Goal: Communication & Community: Answer question/provide support

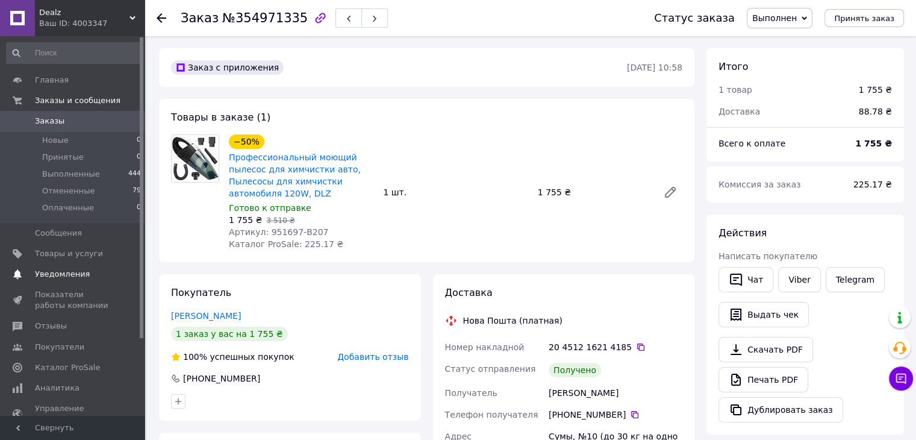
click at [97, 275] on span "Уведомления" at bounding box center [73, 274] width 77 height 11
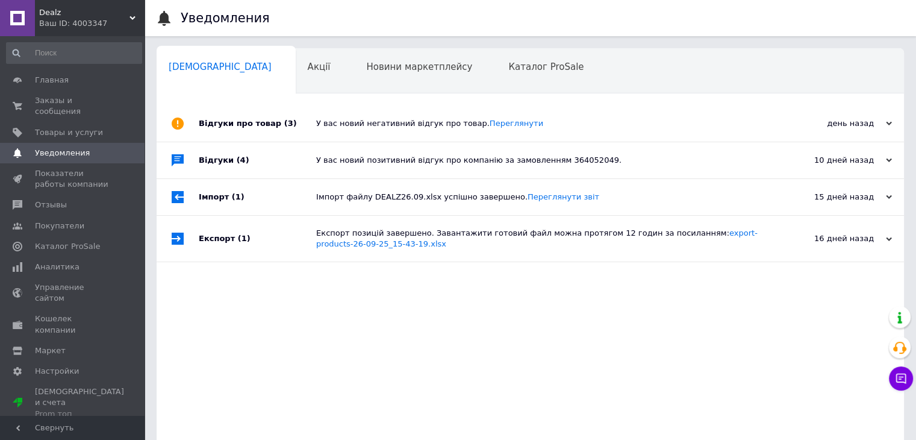
click at [358, 123] on div "У вас новий негативний відгук про товар. Переглянути" at bounding box center [543, 123] width 455 height 11
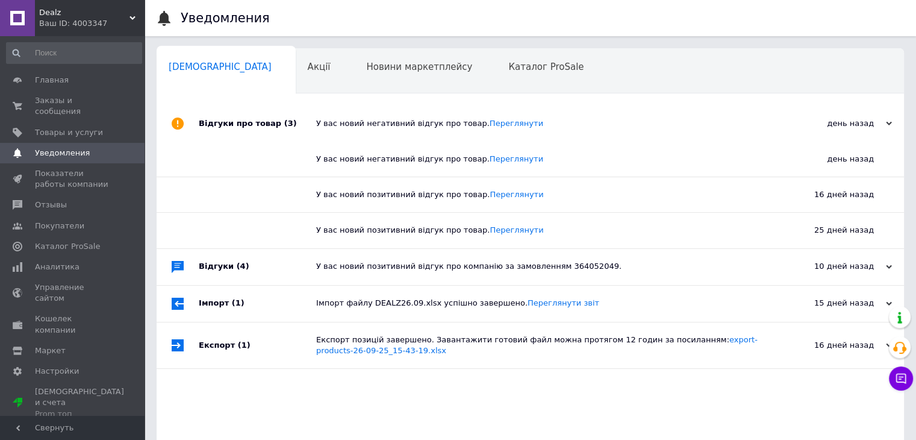
click at [398, 274] on div "У вас новий позитивний відгук про компанію за замовленням 364052049." at bounding box center [543, 267] width 455 height 36
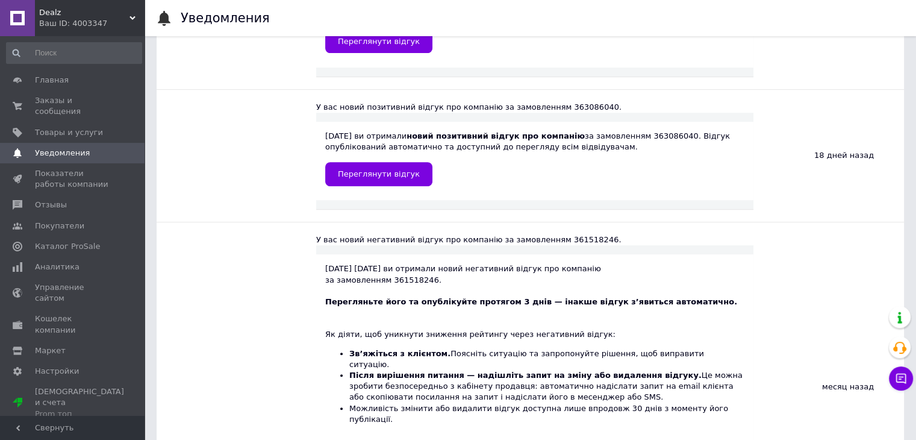
scroll to position [482, 0]
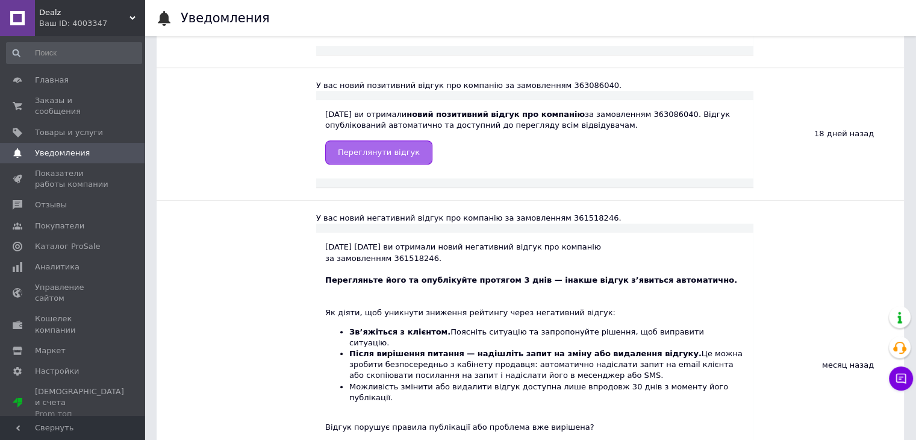
click at [389, 155] on span "Переглянути відгук" at bounding box center [379, 152] width 82 height 9
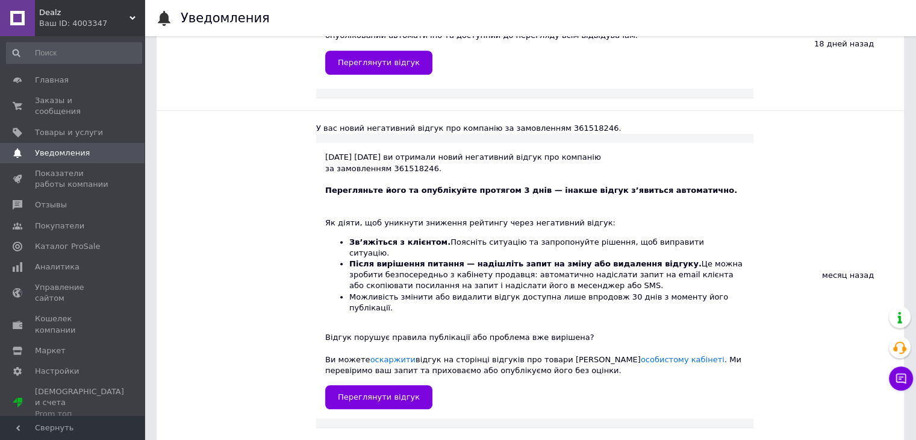
scroll to position [602, 0]
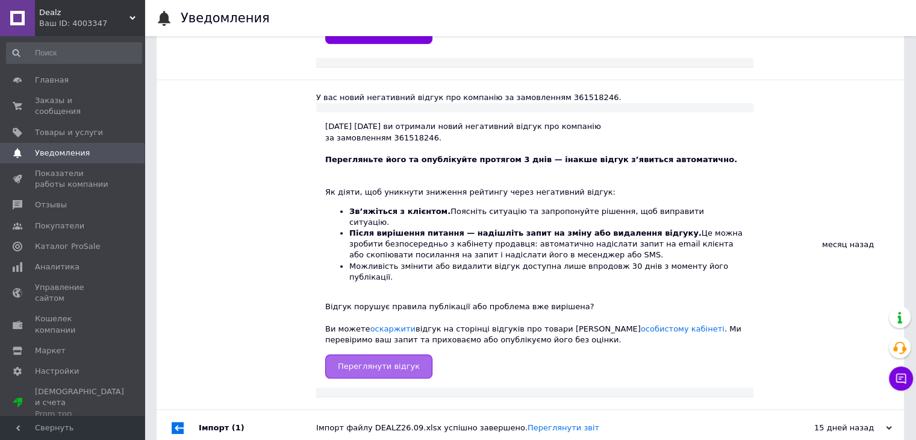
click at [391, 361] on span "Переглянути відгук" at bounding box center [379, 365] width 82 height 9
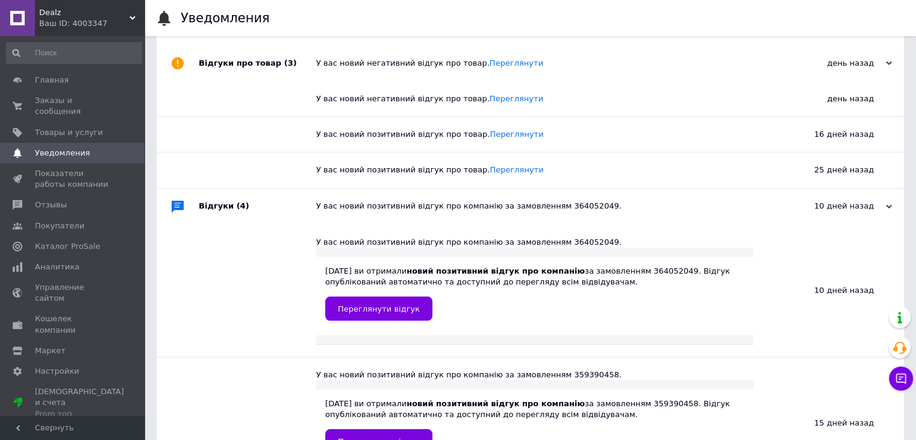
scroll to position [0, 0]
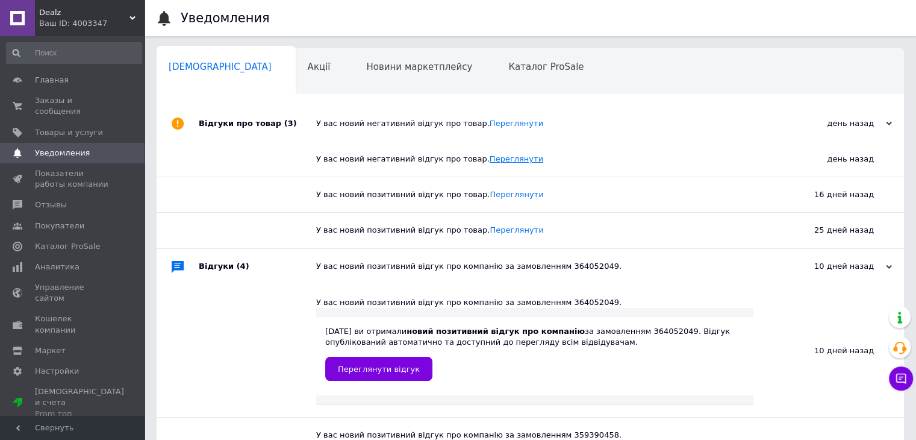
click at [490, 161] on link "Переглянути" at bounding box center [517, 158] width 54 height 9
click at [495, 123] on link "Переглянути" at bounding box center [517, 123] width 54 height 9
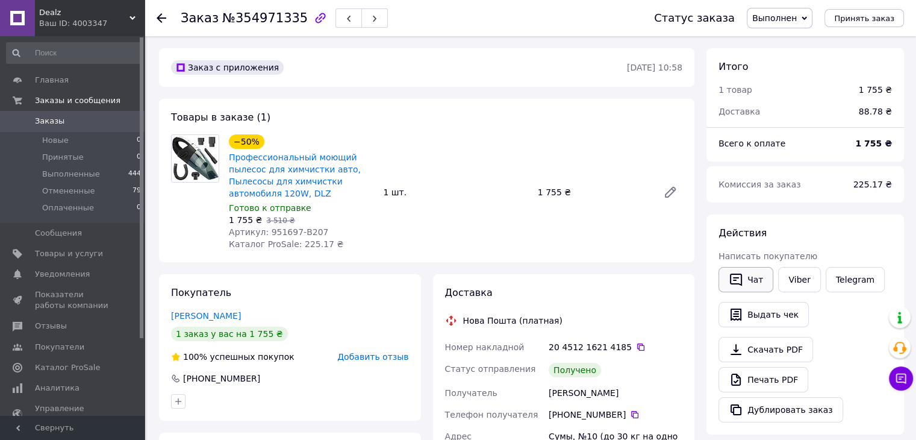
click at [752, 280] on button "Чат" at bounding box center [746, 279] width 55 height 25
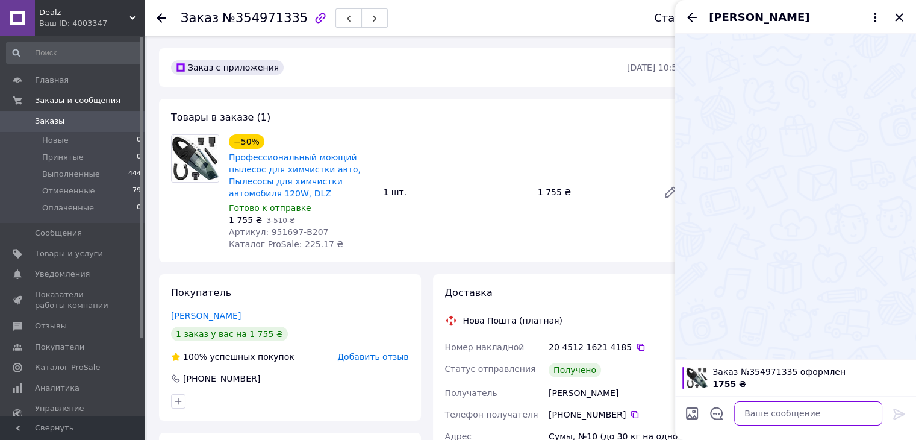
click at [776, 425] on div at bounding box center [808, 413] width 158 height 34
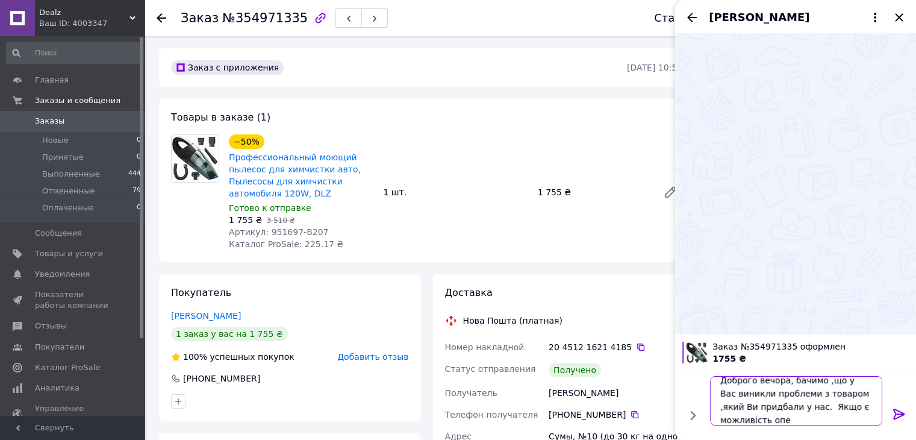
scroll to position [1, 0]
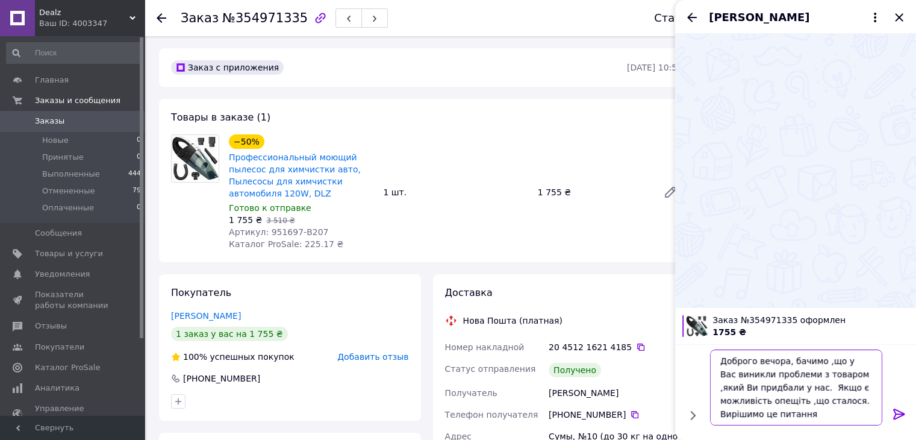
type textarea "Доброго вечора, бачимо ,що у Вас виникли проблеми з товаром ,який Ви придбали у…"
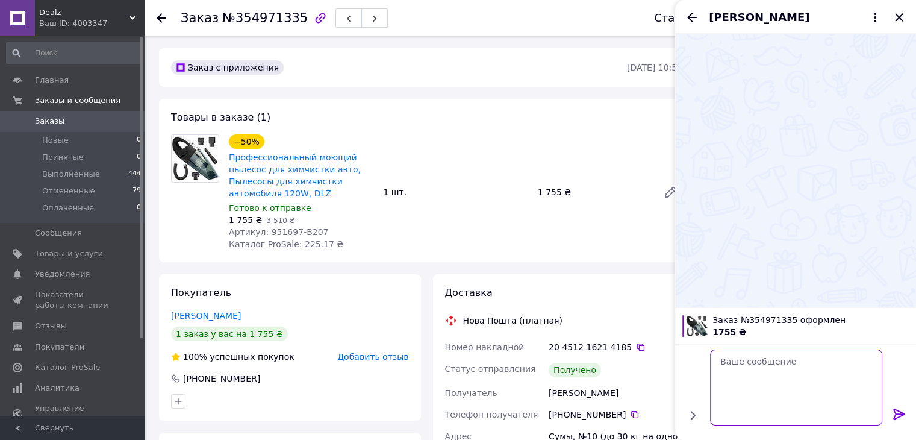
scroll to position [0, 0]
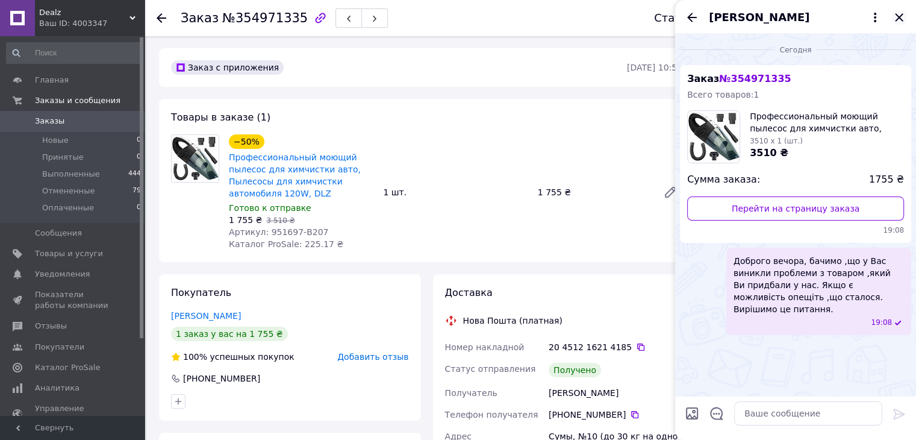
click at [899, 15] on icon "Закрыть" at bounding box center [899, 17] width 14 height 14
